Goal: Task Accomplishment & Management: Use online tool/utility

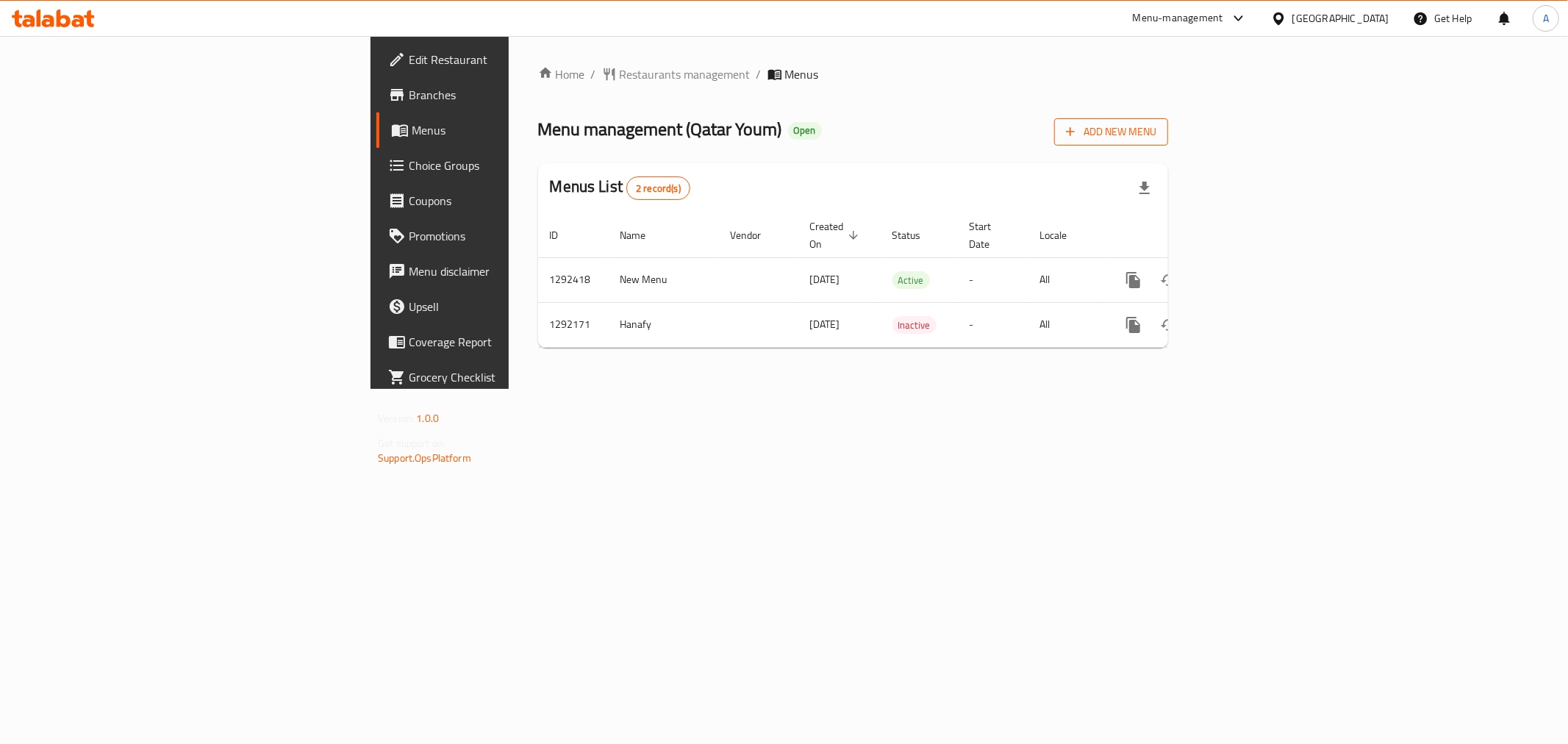
click at [1156, 123] on span "Add New Menu" at bounding box center [1111, 132] width 90 height 18
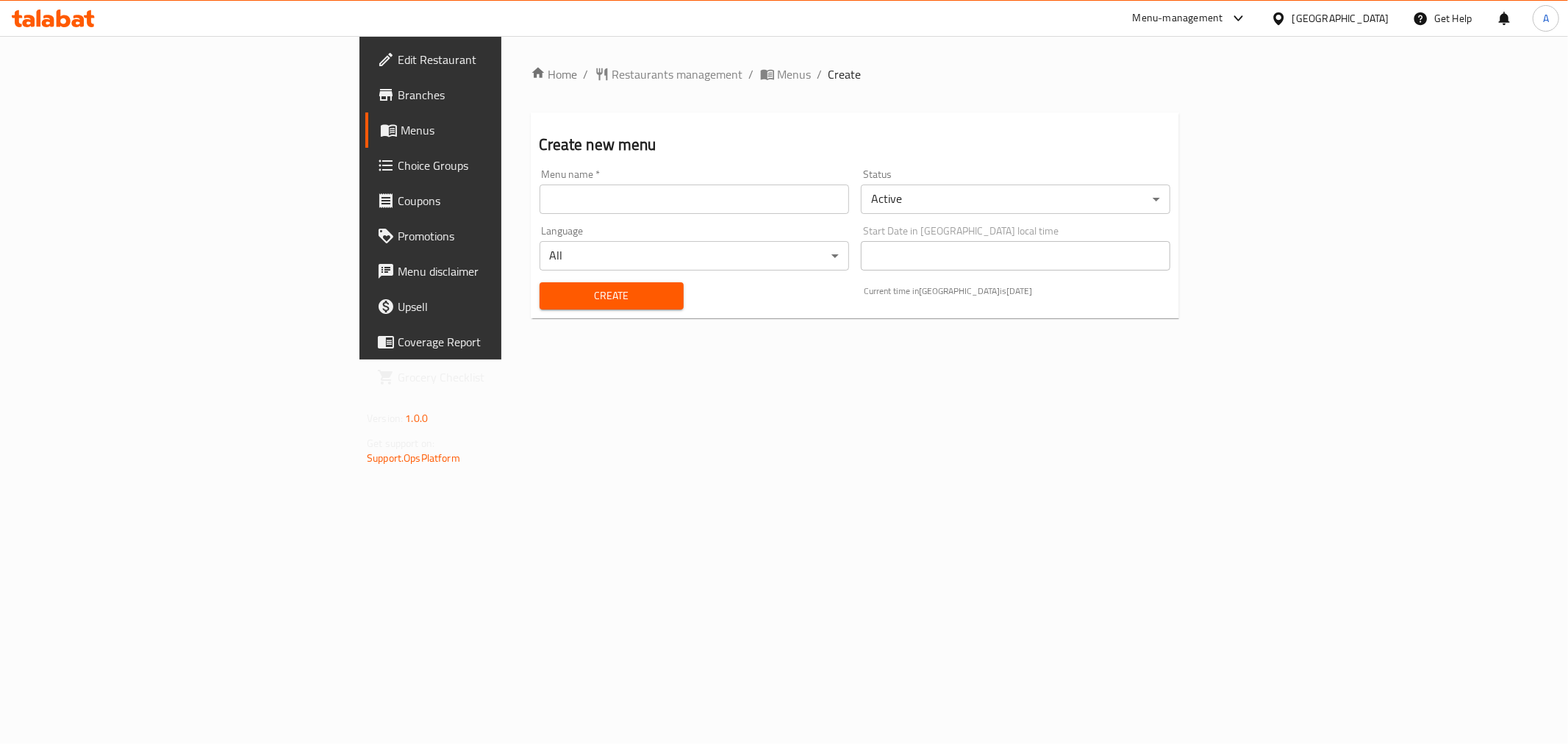
click at [543, 201] on input "text" at bounding box center [694, 199] width 309 height 29
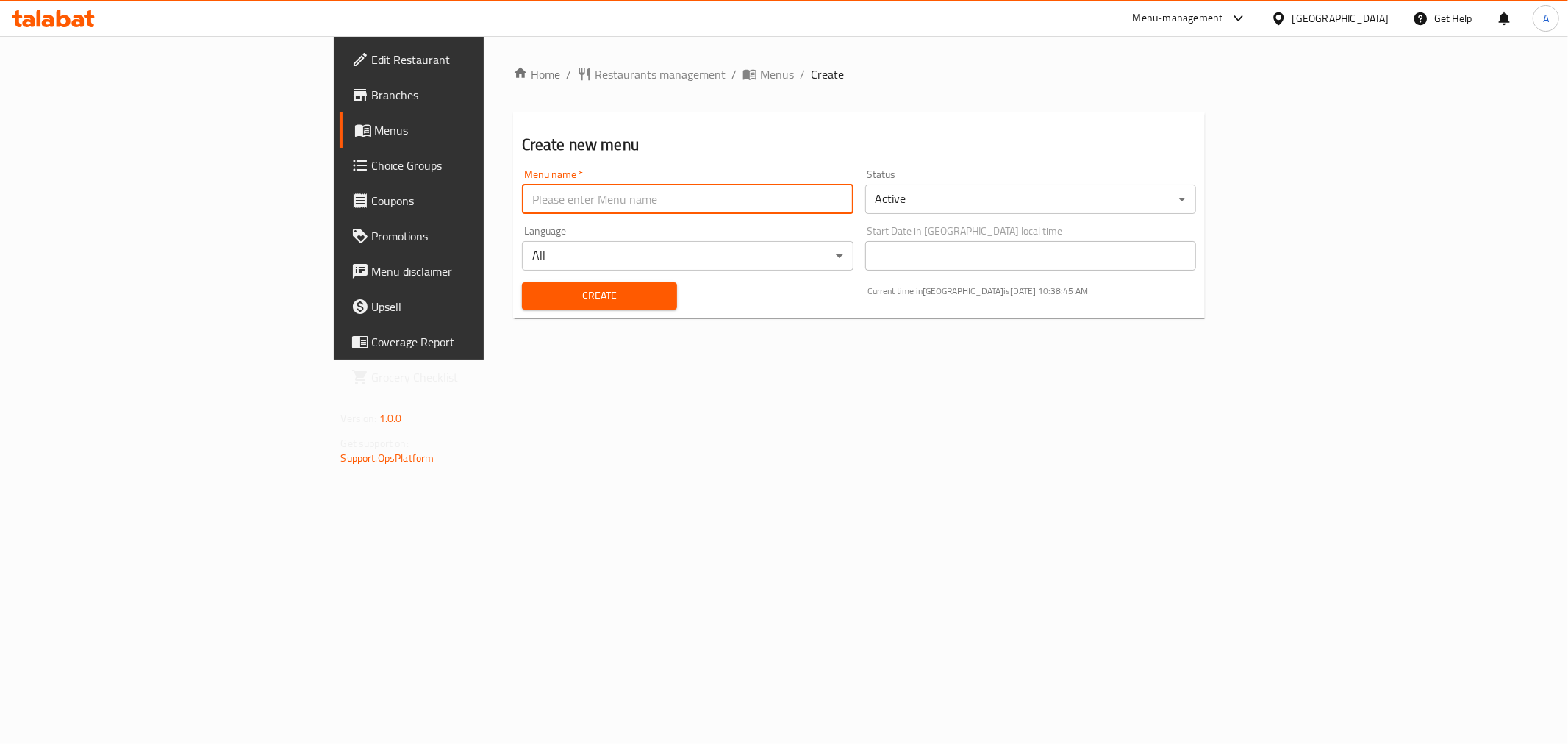
type input "Offer"
click at [534, 295] on span "Create" at bounding box center [600, 295] width 132 height 18
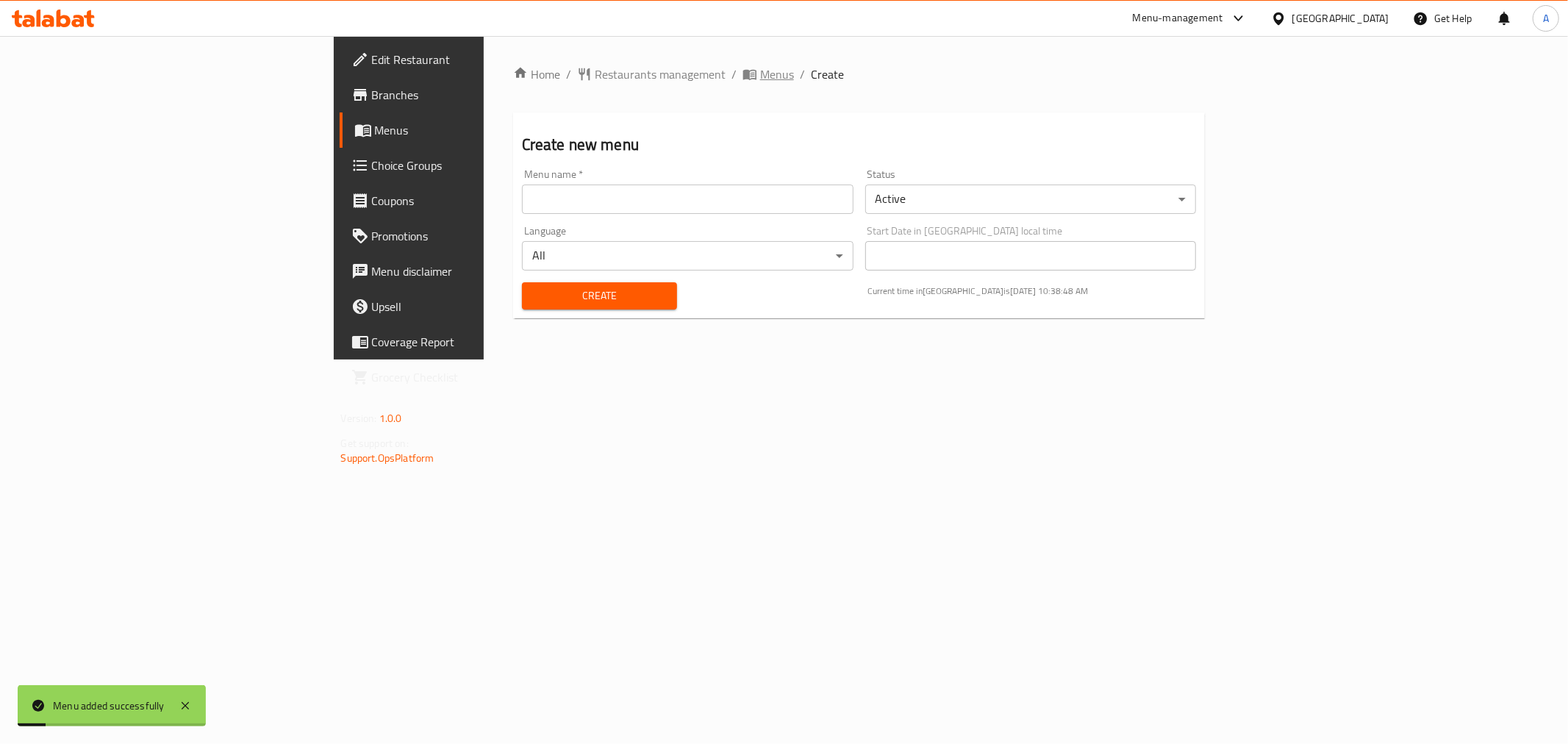
click at [760, 75] on span "Menus" at bounding box center [776, 74] width 34 height 17
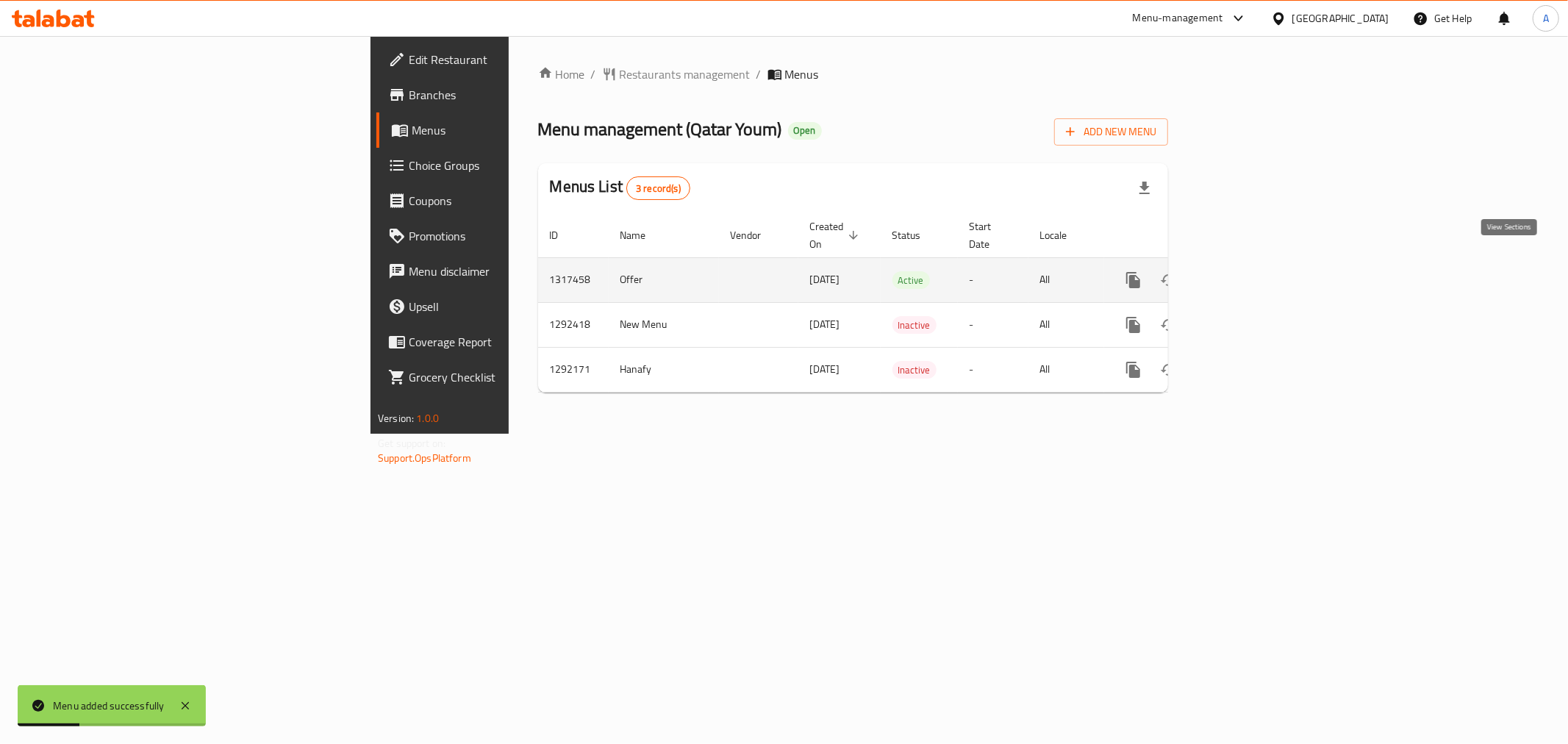
click at [1248, 271] on icon "enhanced table" at bounding box center [1240, 280] width 17 height 17
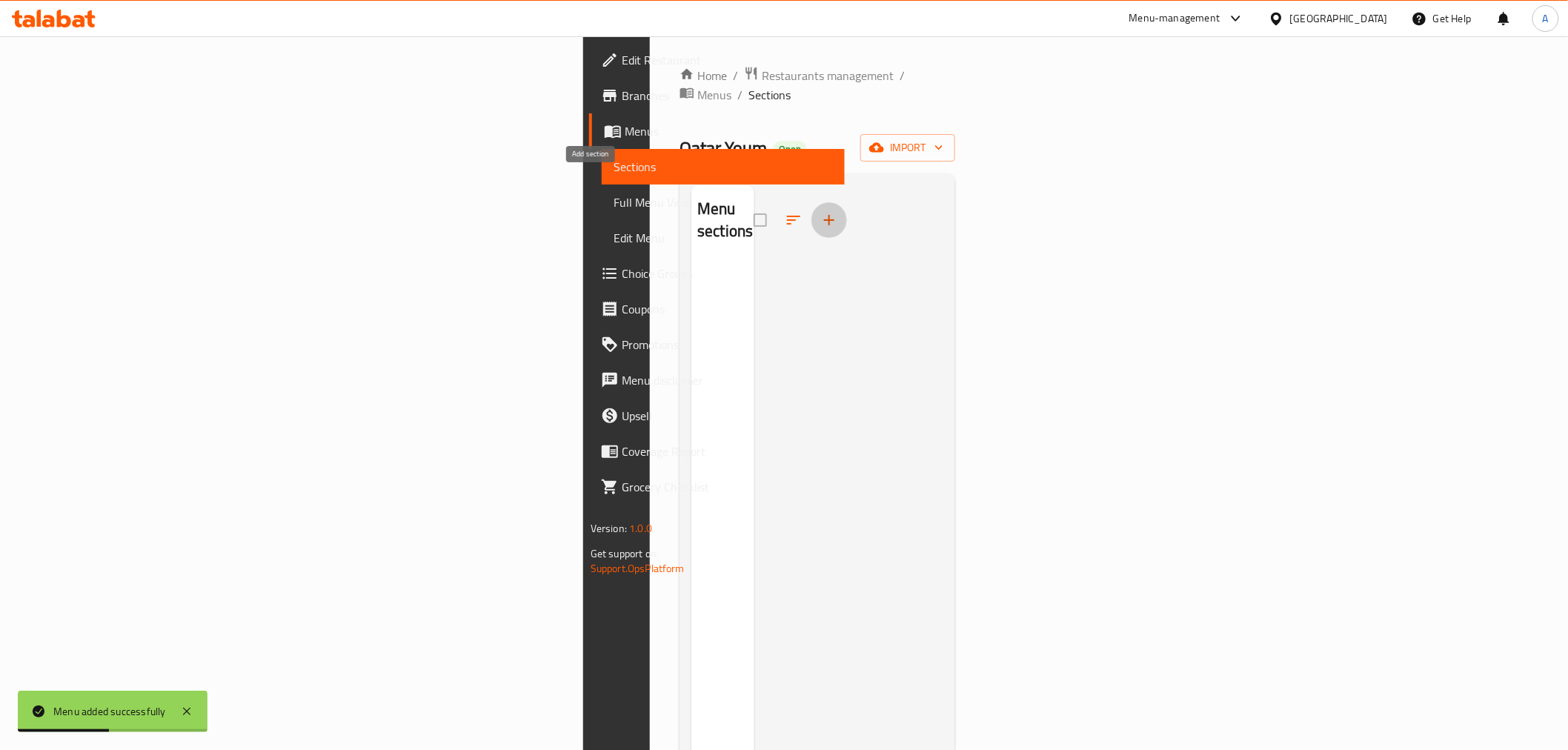
click at [820, 211] on icon "button" at bounding box center [829, 220] width 17 height 17
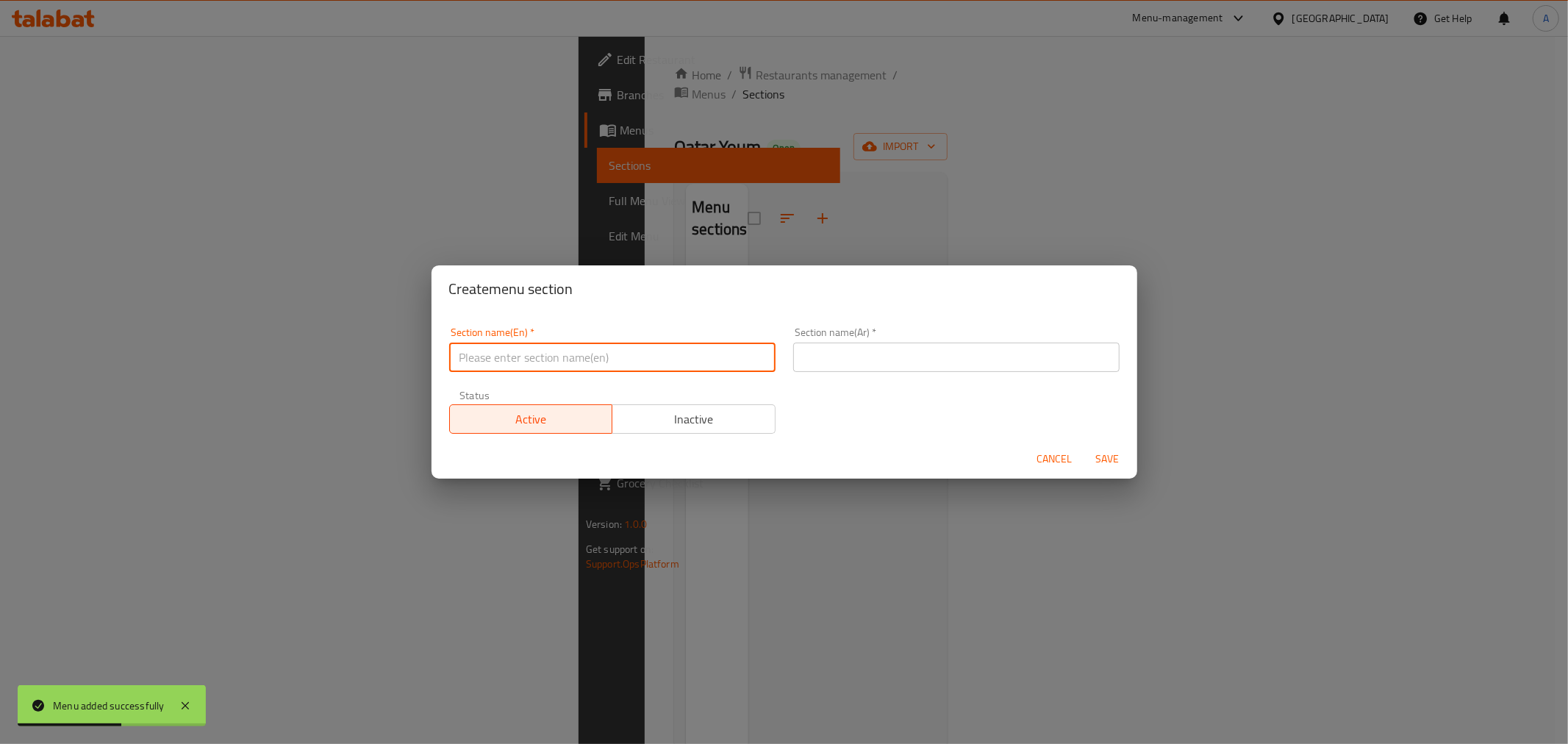
click at [638, 356] on input "text" at bounding box center [612, 357] width 327 height 29
type input "Offers"
click at [958, 366] on input "text" at bounding box center [956, 357] width 327 height 29
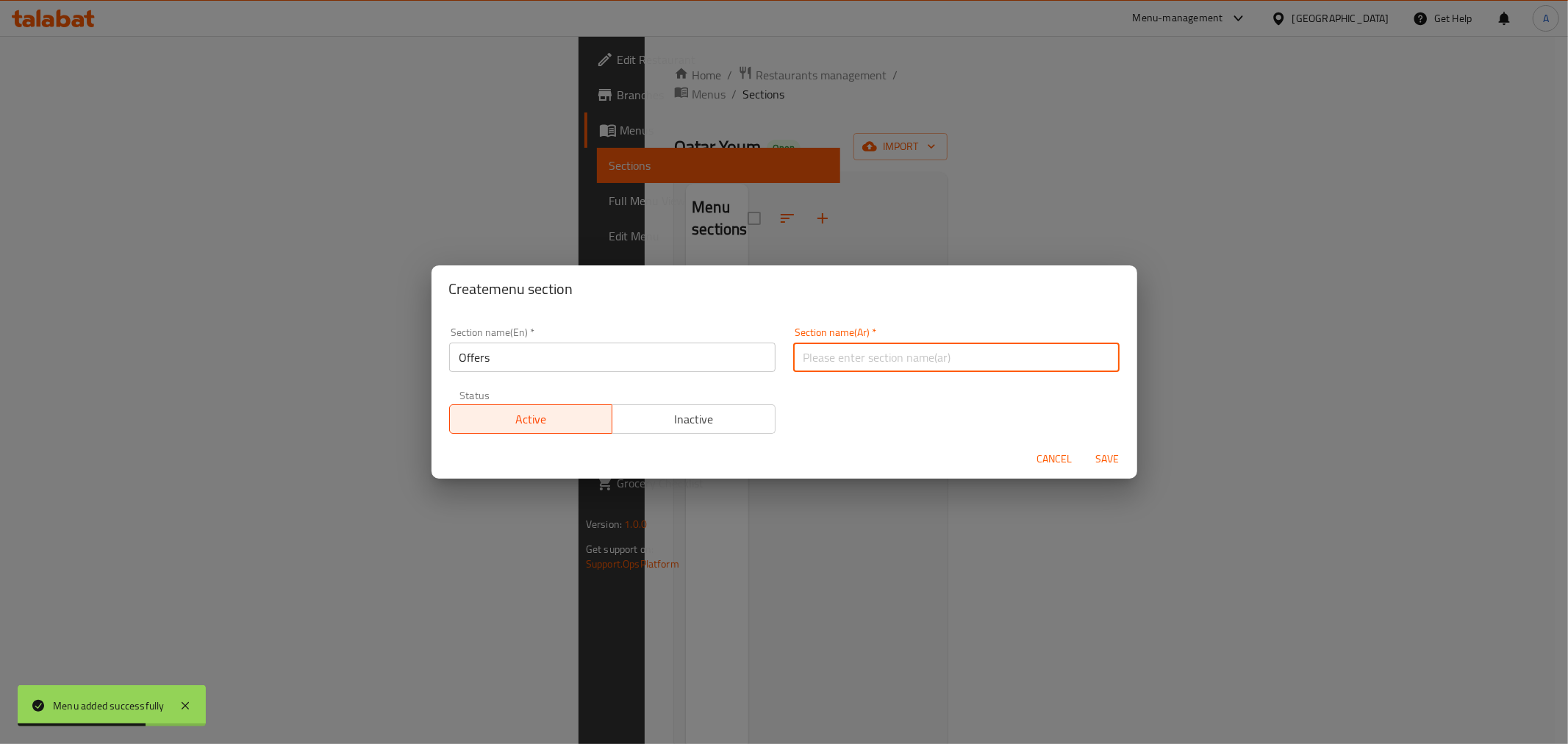
type input "عروض"
click at [1115, 458] on span "Save" at bounding box center [1108, 458] width 35 height 18
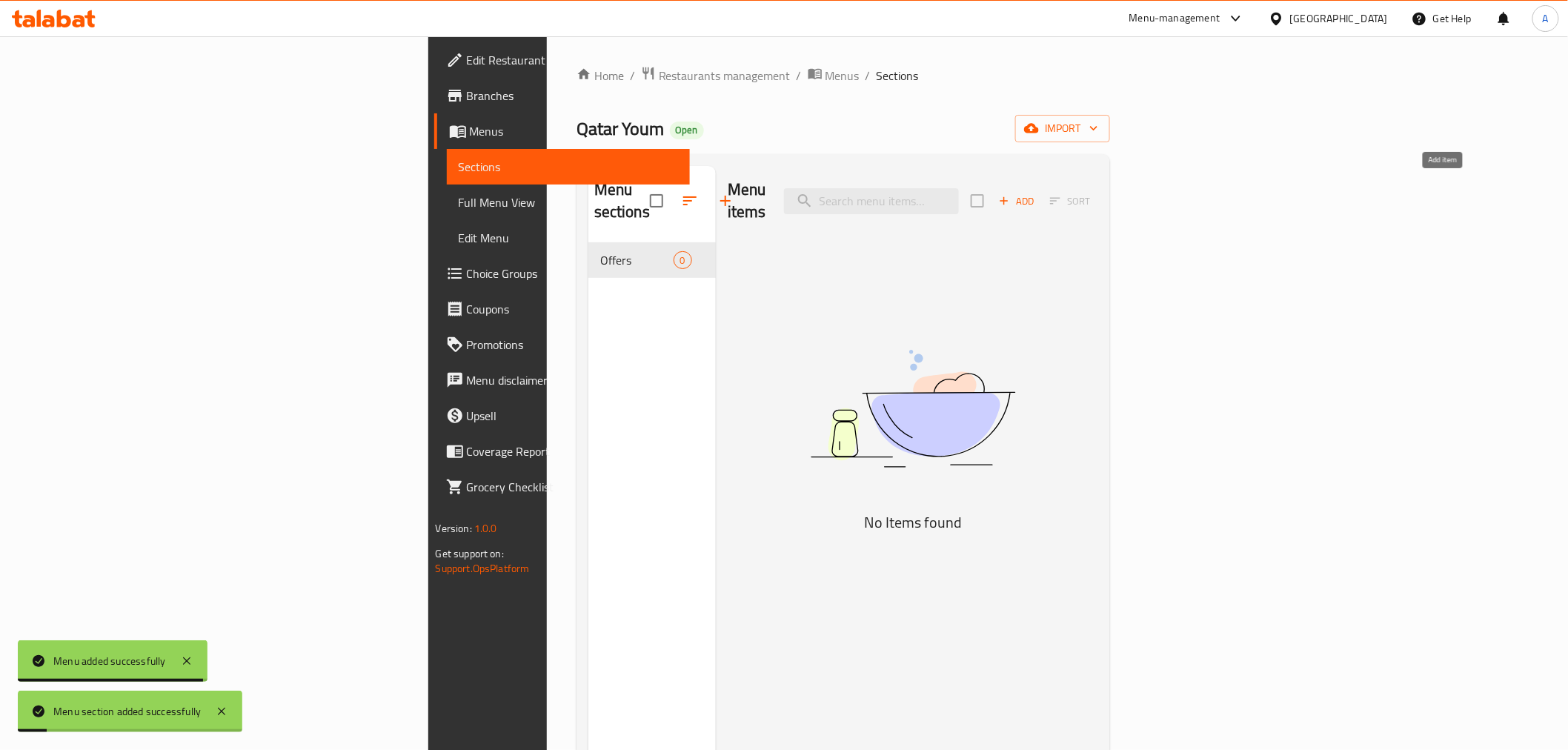
click at [1037, 193] on span "Add" at bounding box center [1017, 201] width 40 height 17
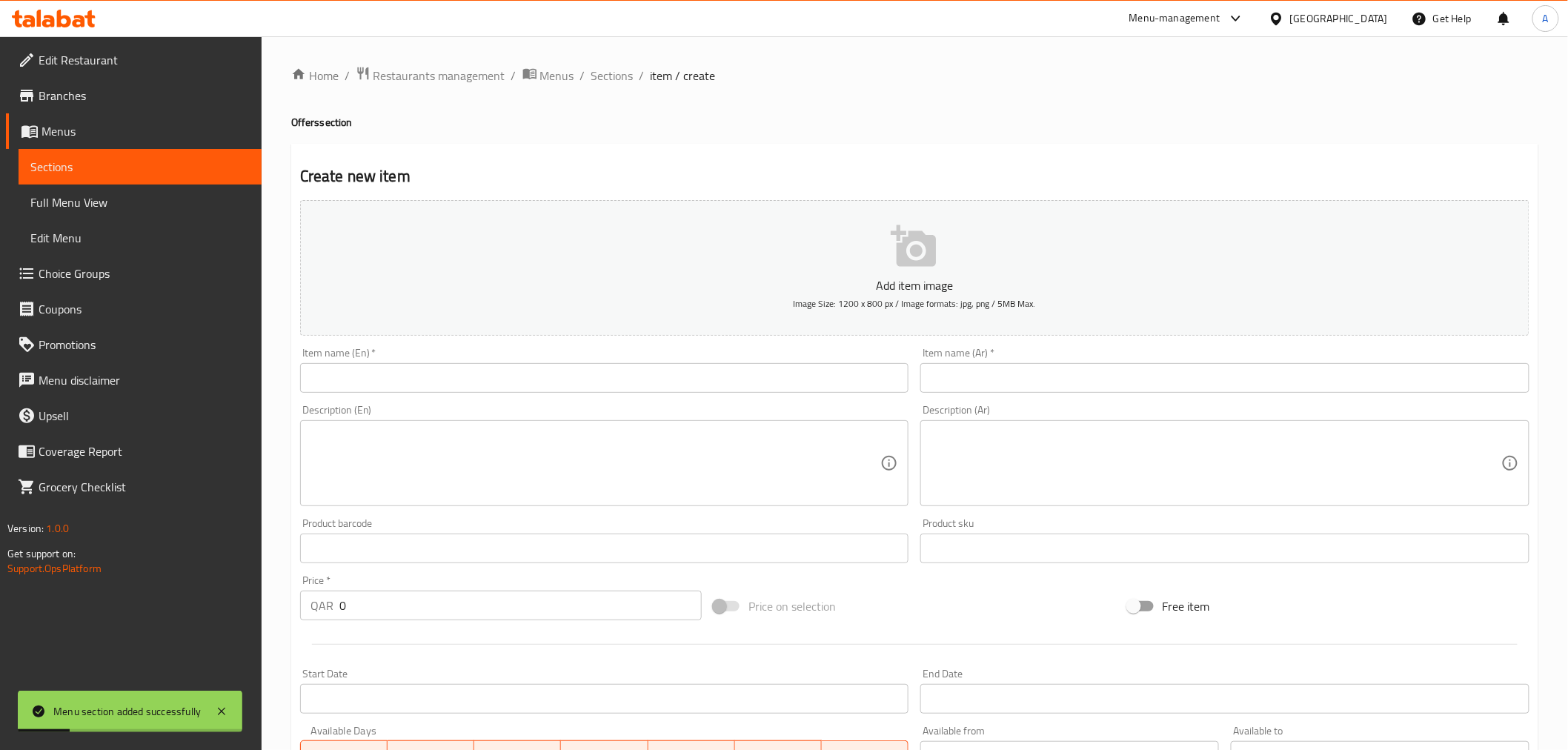
click at [794, 380] on input "text" at bounding box center [604, 378] width 609 height 30
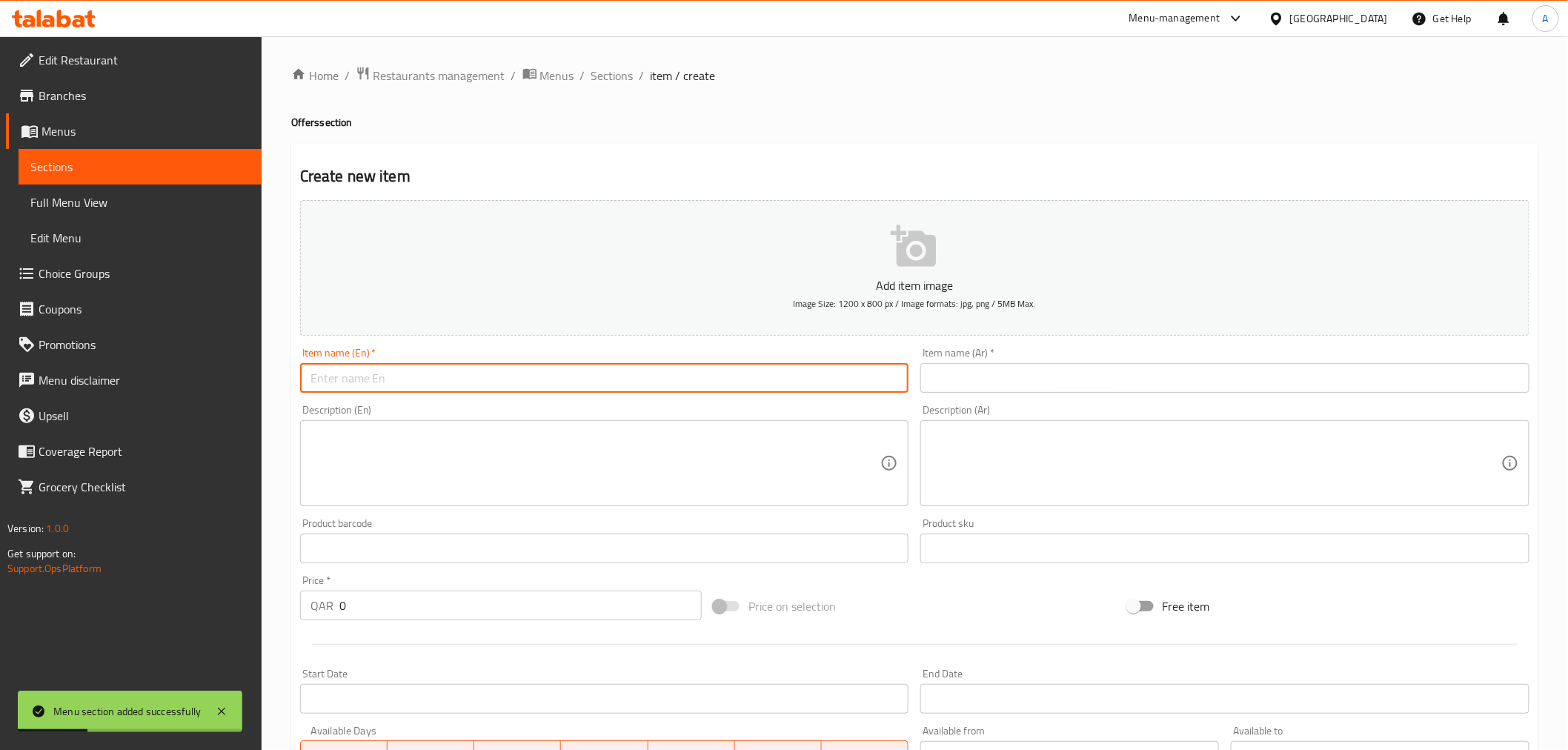
type input "offers"
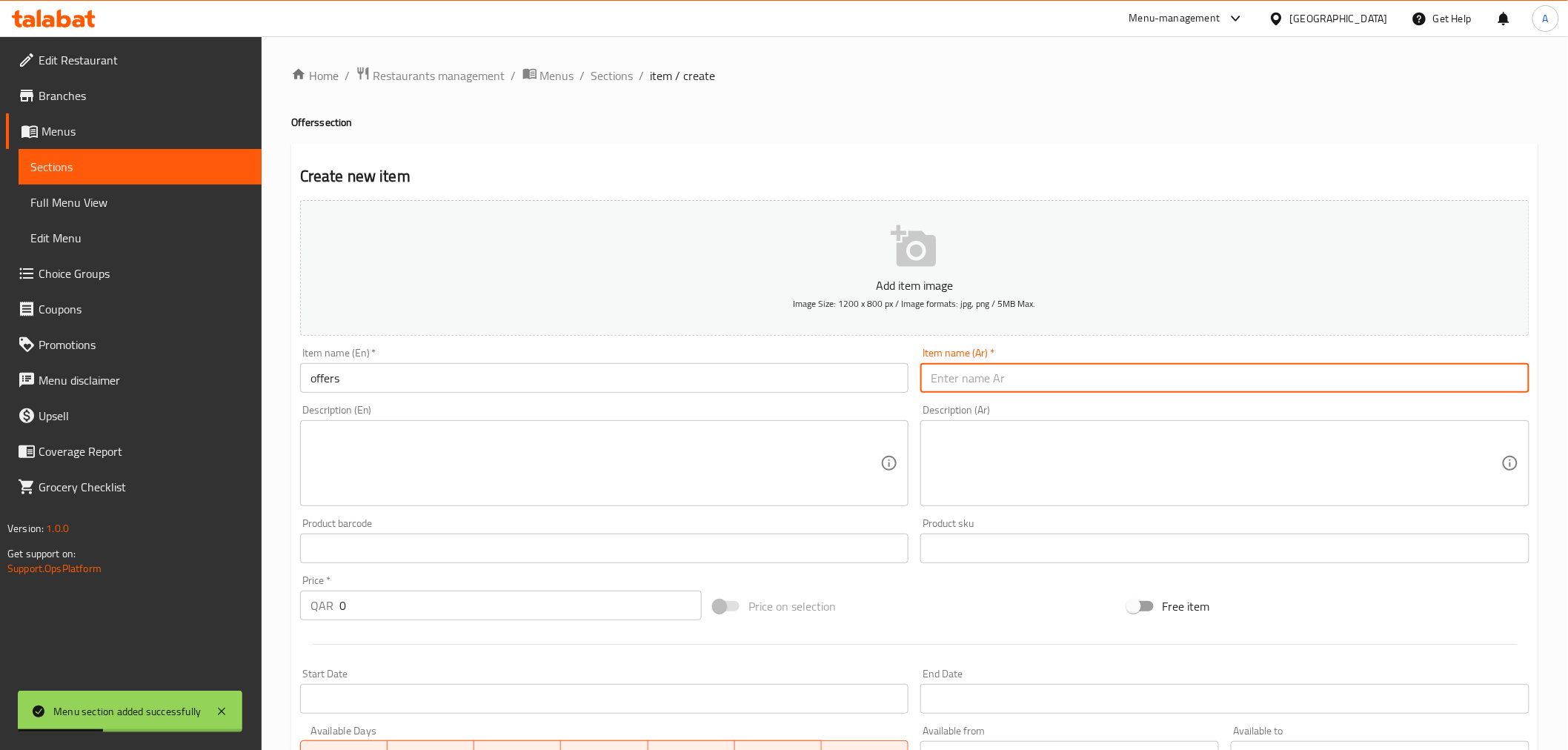
click at [1018, 386] on input "text" at bounding box center [1224, 378] width 609 height 30
type input "عروض"
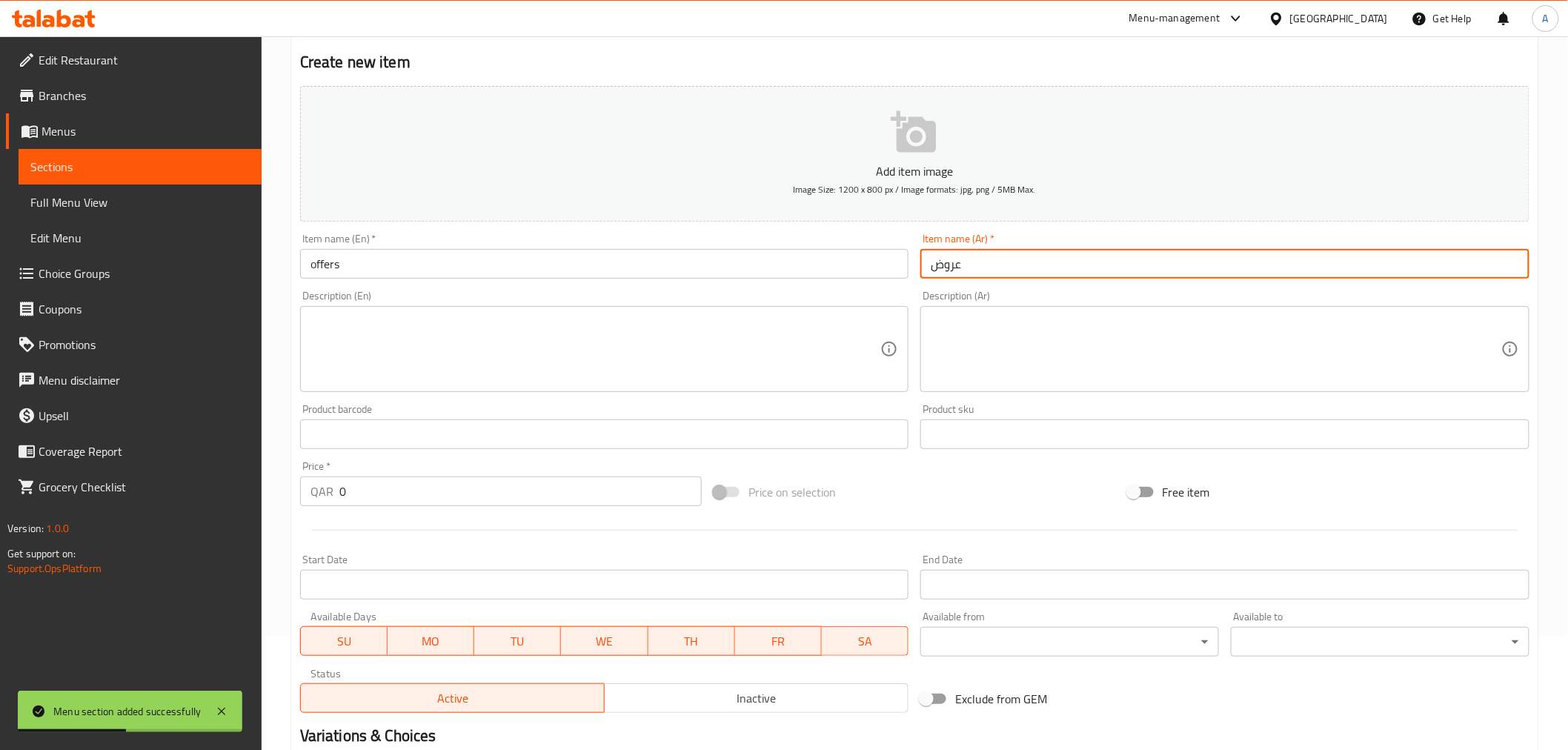
scroll to position [294, 0]
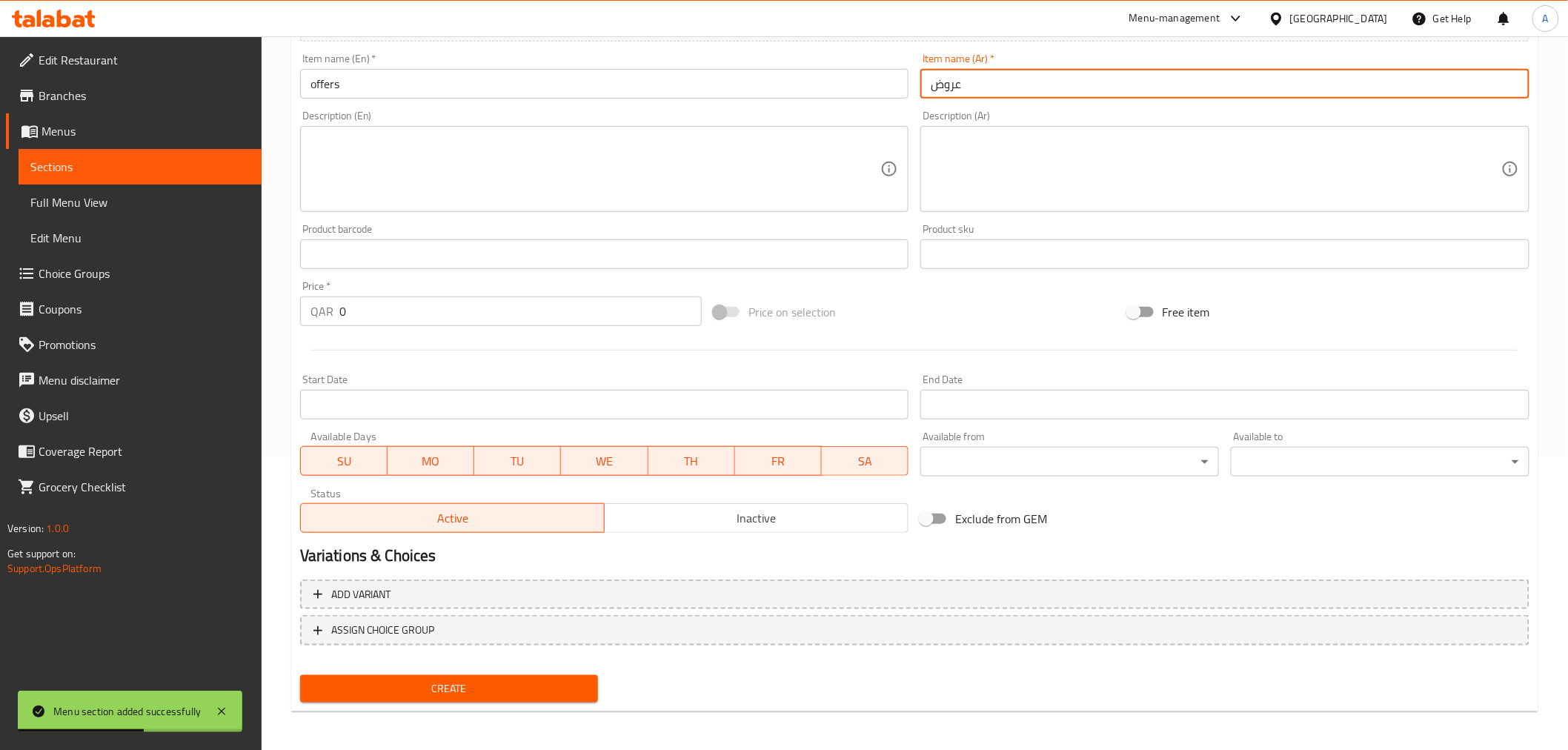
click at [346, 312] on input "0" at bounding box center [520, 311] width 362 height 30
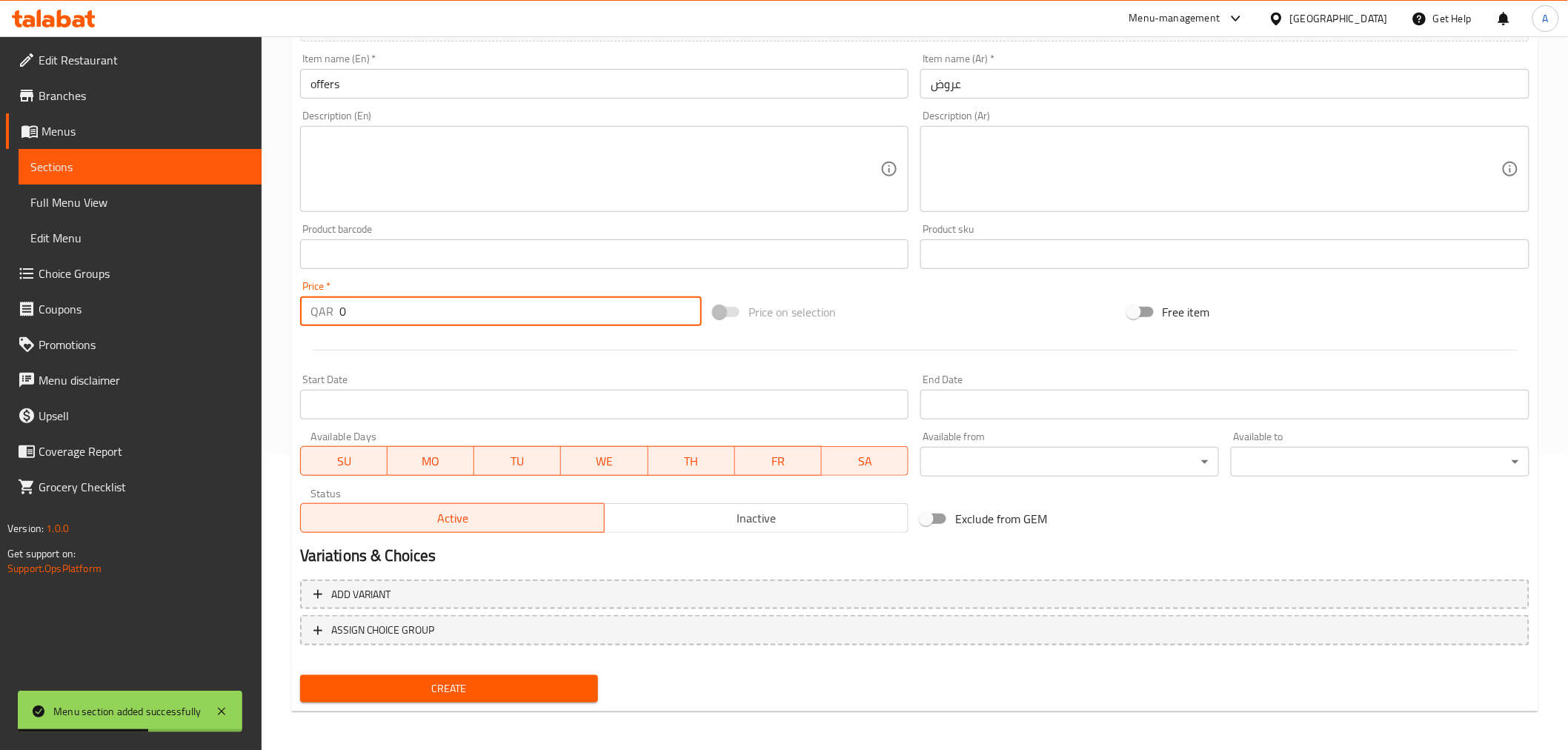
click at [346, 312] on input "0" at bounding box center [520, 311] width 362 height 30
type input "100"
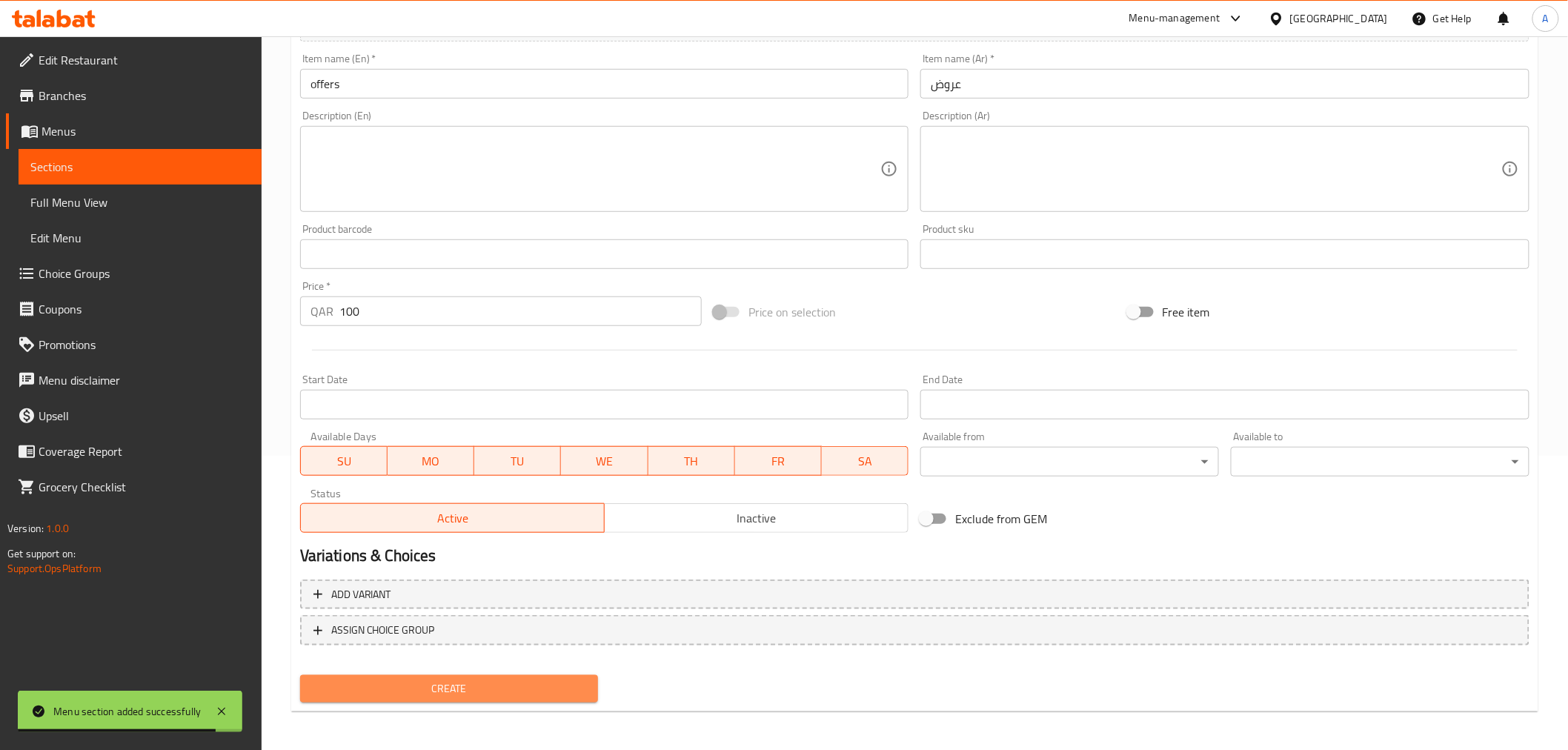
click at [413, 681] on span "Create" at bounding box center [449, 688] width 275 height 18
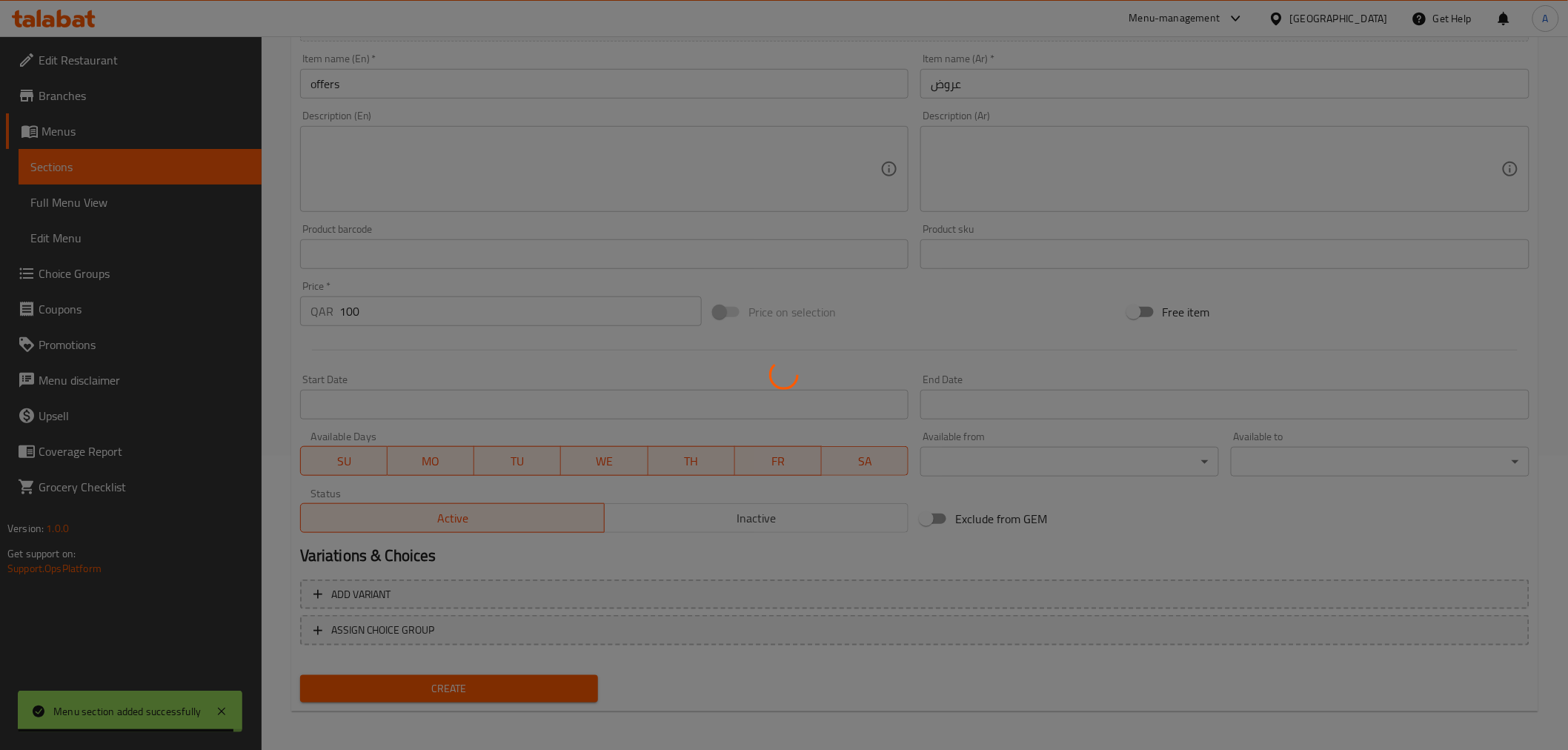
type input "0"
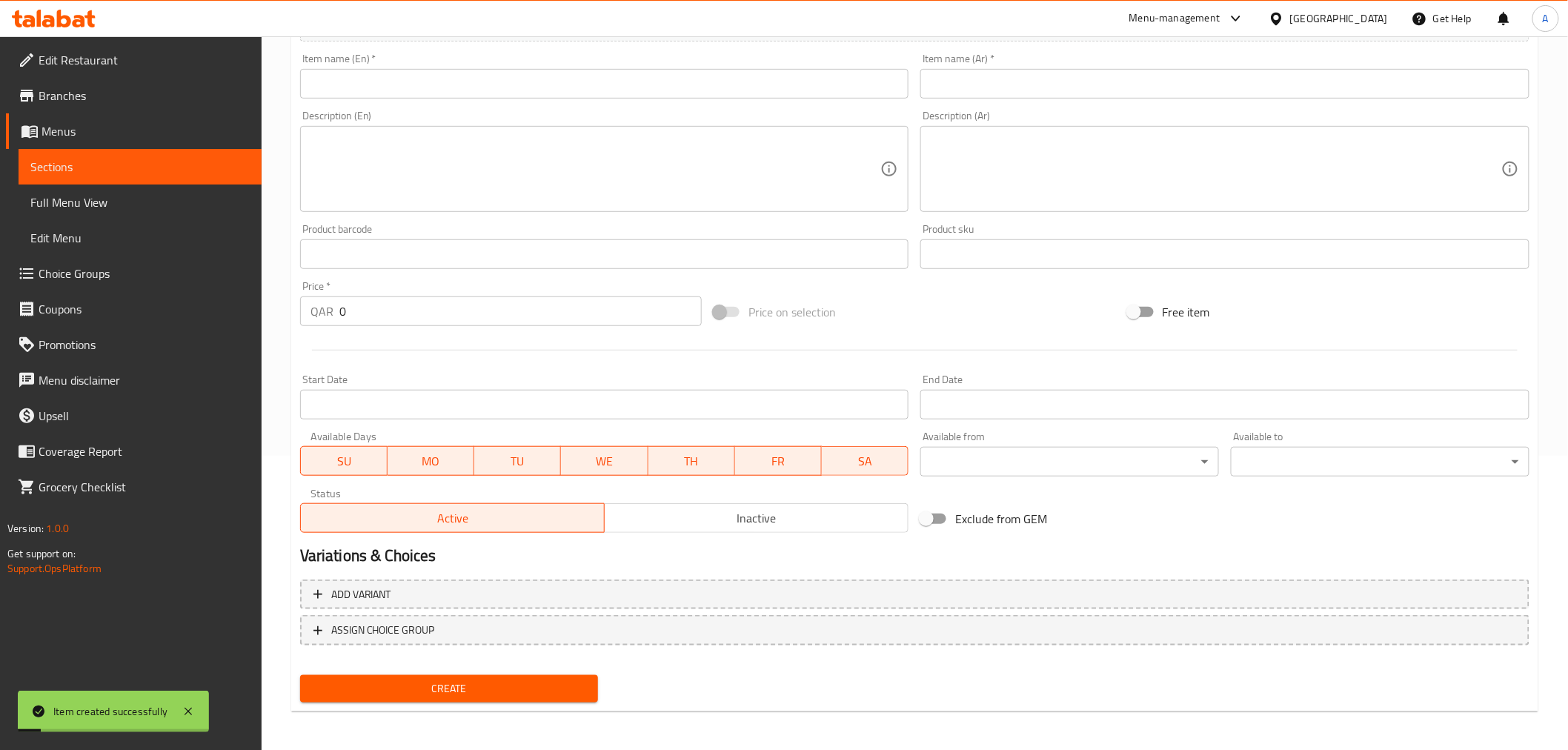
scroll to position [0, 0]
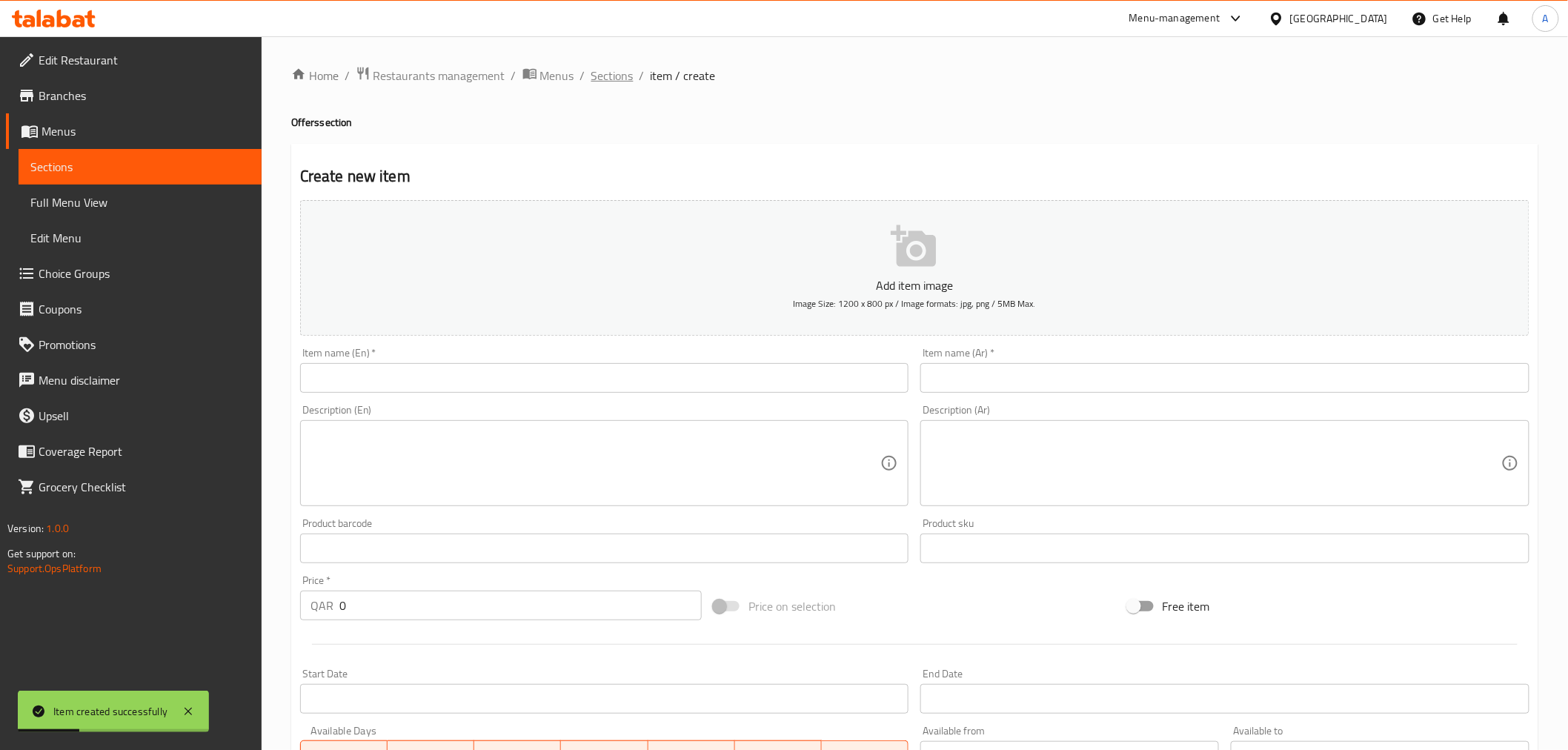
click at [619, 75] on span "Sections" at bounding box center [612, 76] width 43 height 17
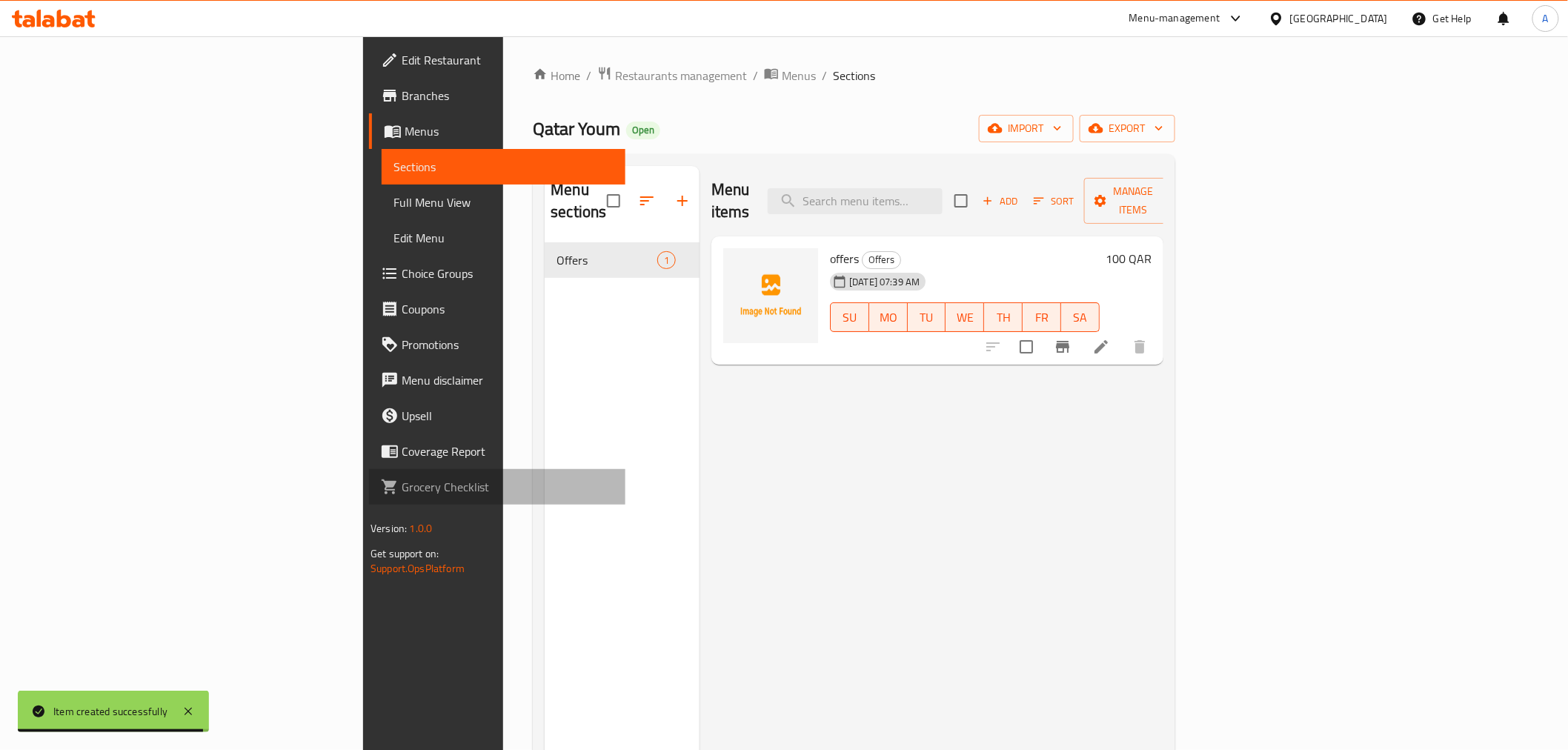
click at [402, 484] on span "Grocery Checklist" at bounding box center [507, 486] width 211 height 17
